Goal: Book appointment/travel/reservation

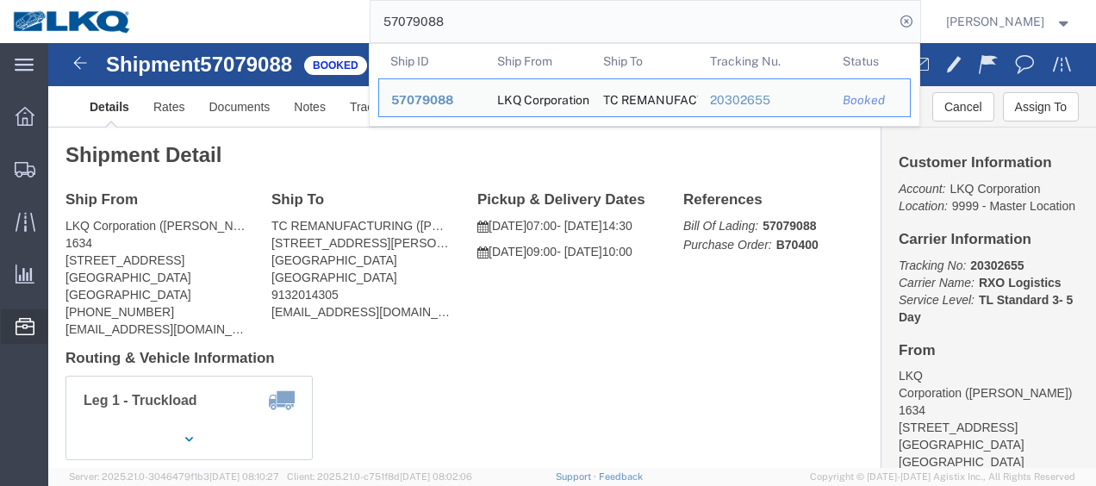
click at [0, 0] on span "Location Appointment" at bounding box center [0, 0] width 0 height 0
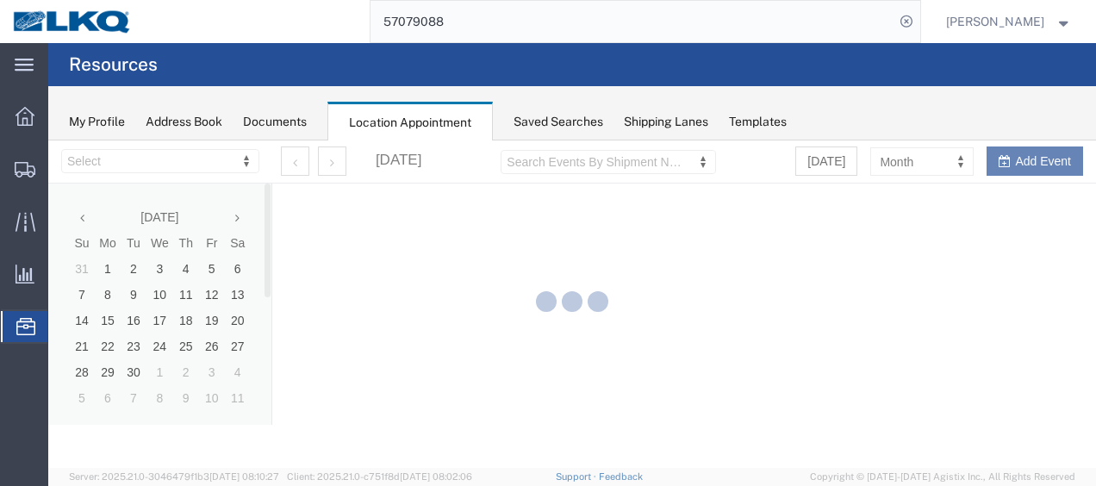
select select "28712"
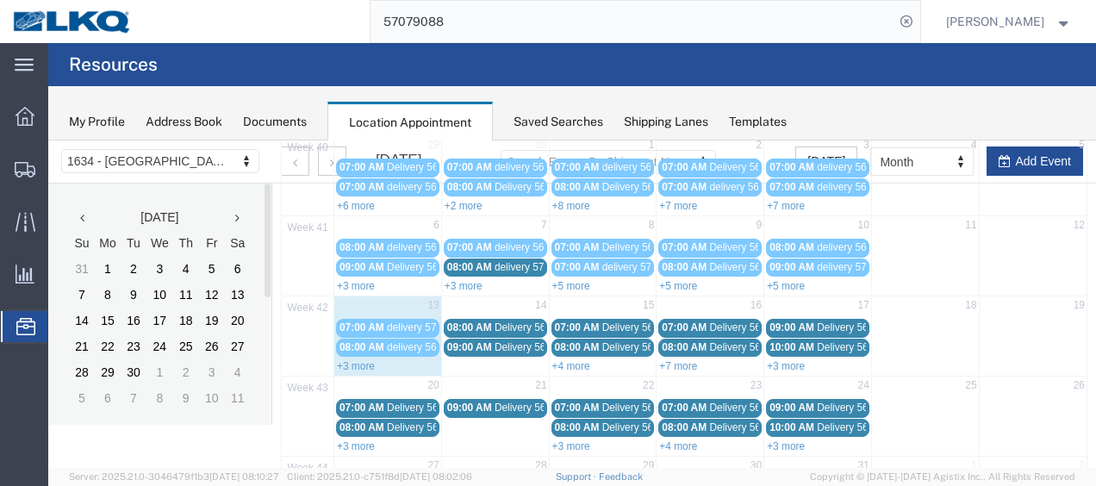
scroll to position [259, 0]
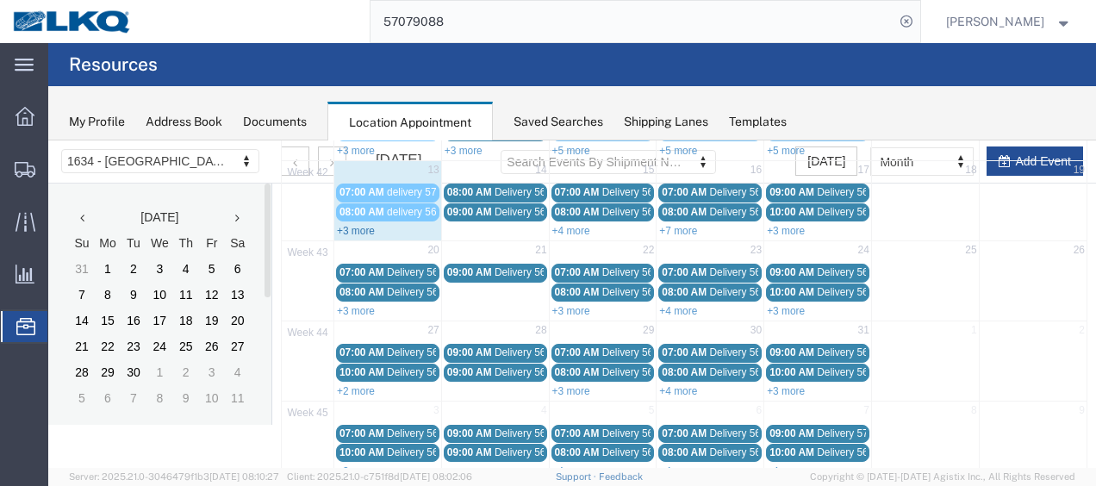
click at [352, 225] on link "+3 more" at bounding box center [356, 231] width 38 height 12
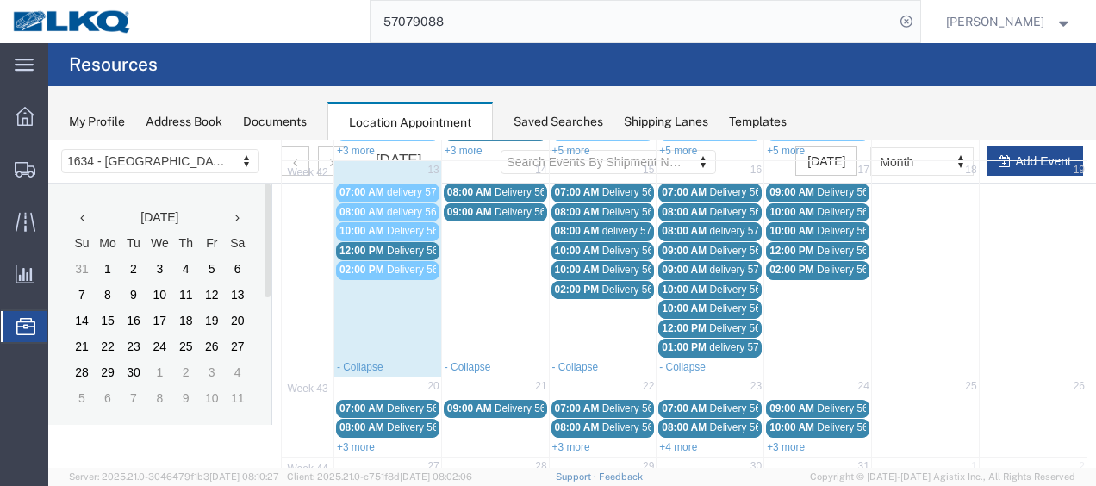
click at [396, 245] on span "Delivery 56729141" at bounding box center [429, 251] width 85 height 12
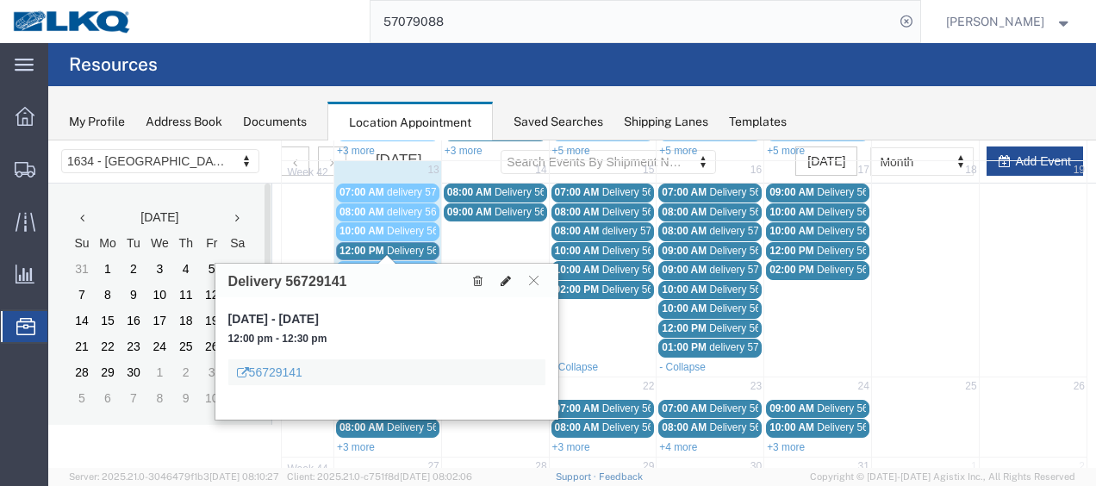
click at [507, 276] on icon at bounding box center [506, 281] width 10 height 12
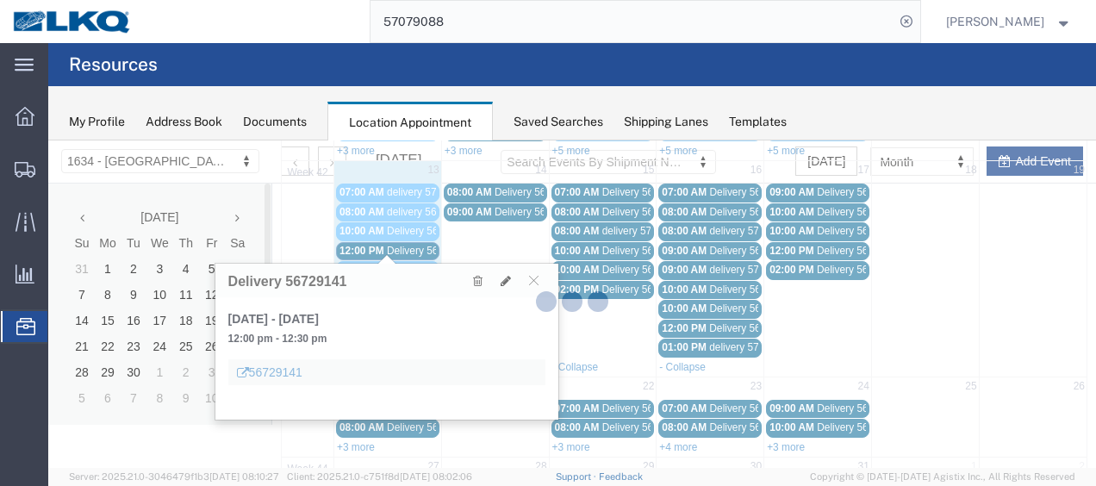
select select "1"
select select
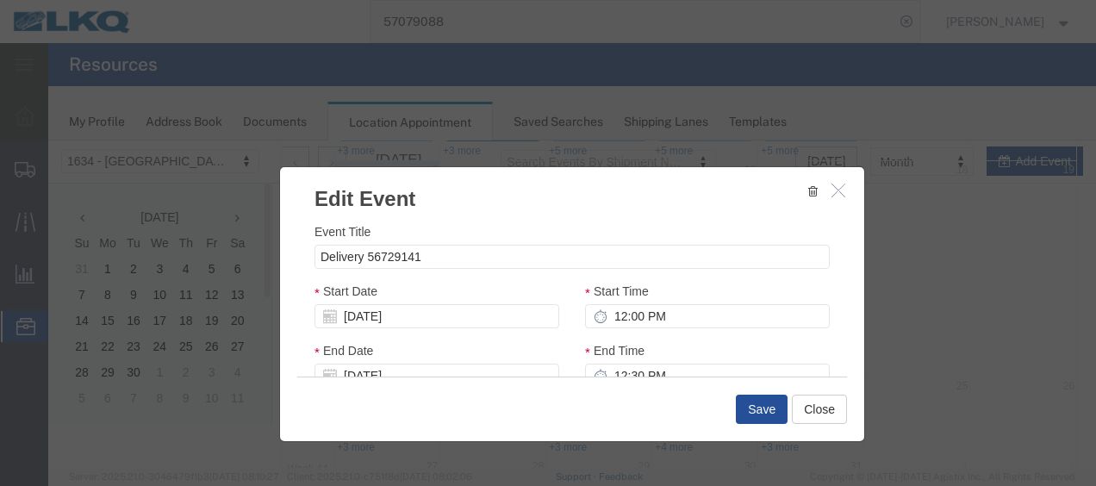
select select
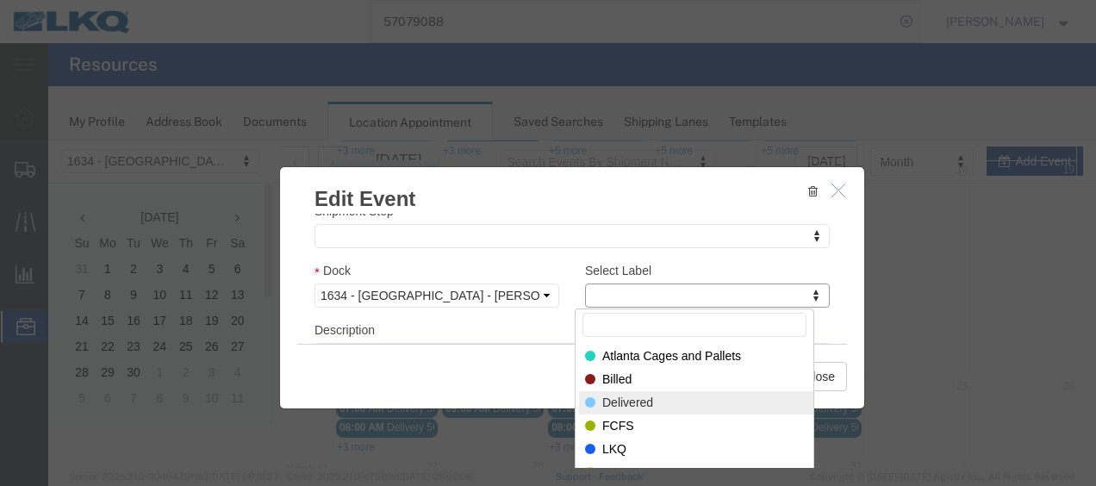
select select "40"
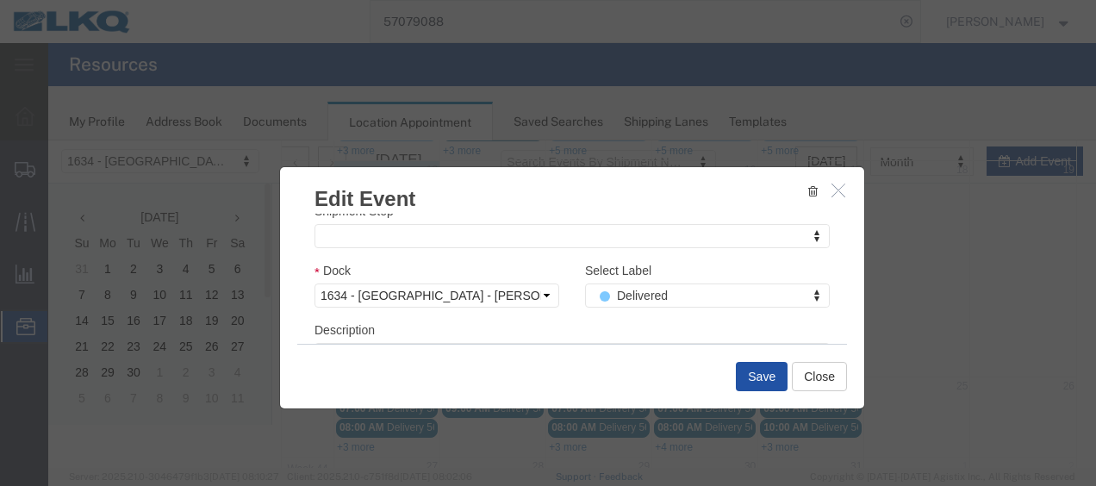
click at [766, 373] on button "Save" at bounding box center [762, 376] width 52 height 29
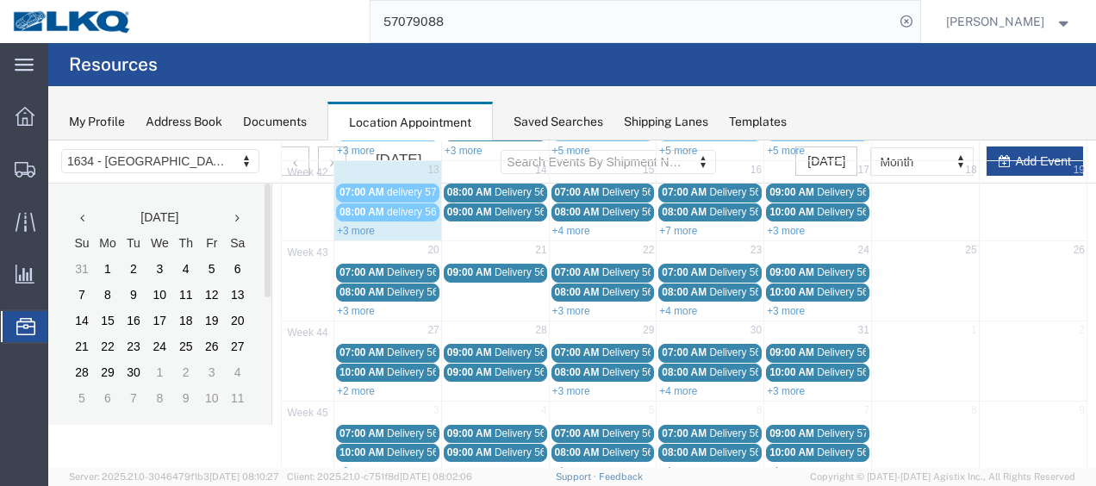
scroll to position [99, 0]
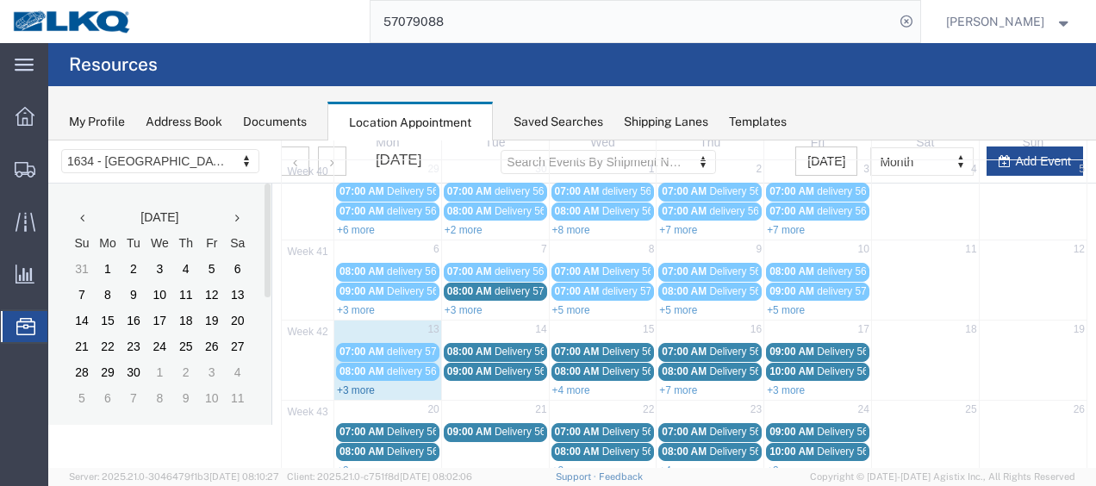
click at [355, 384] on link "+3 more" at bounding box center [356, 390] width 38 height 12
